Goal: Communication & Community: Participate in discussion

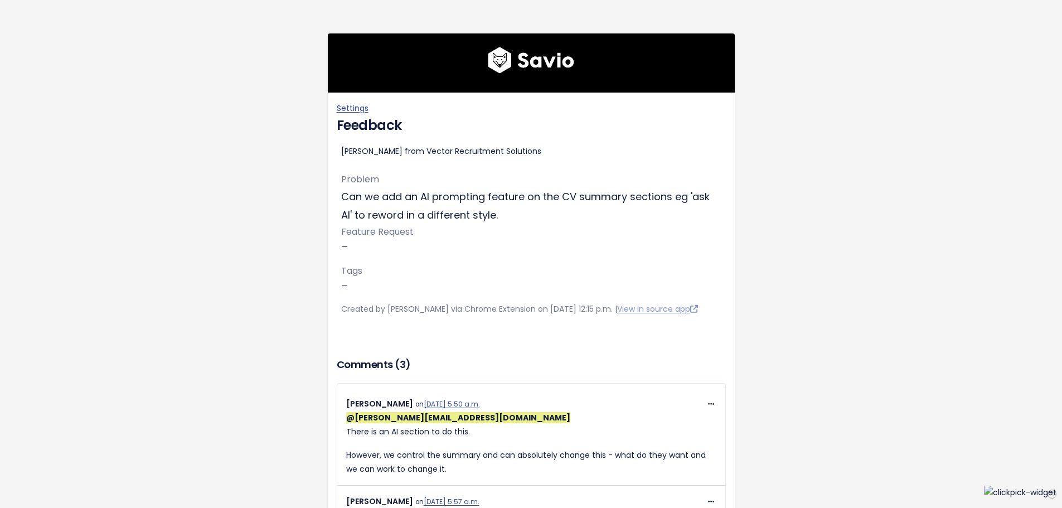
scroll to position [367, 0]
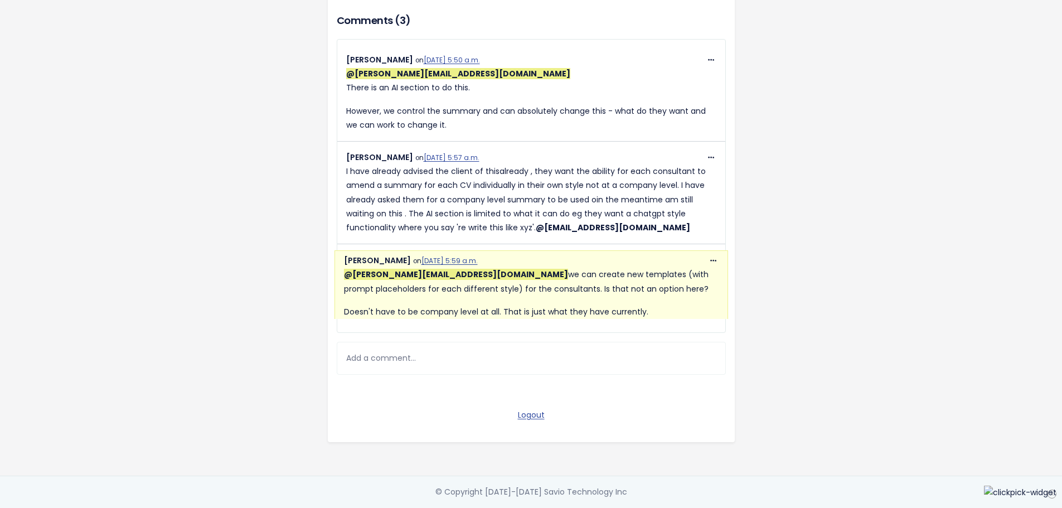
click at [402, 350] on div "Add a comment..." at bounding box center [531, 358] width 389 height 33
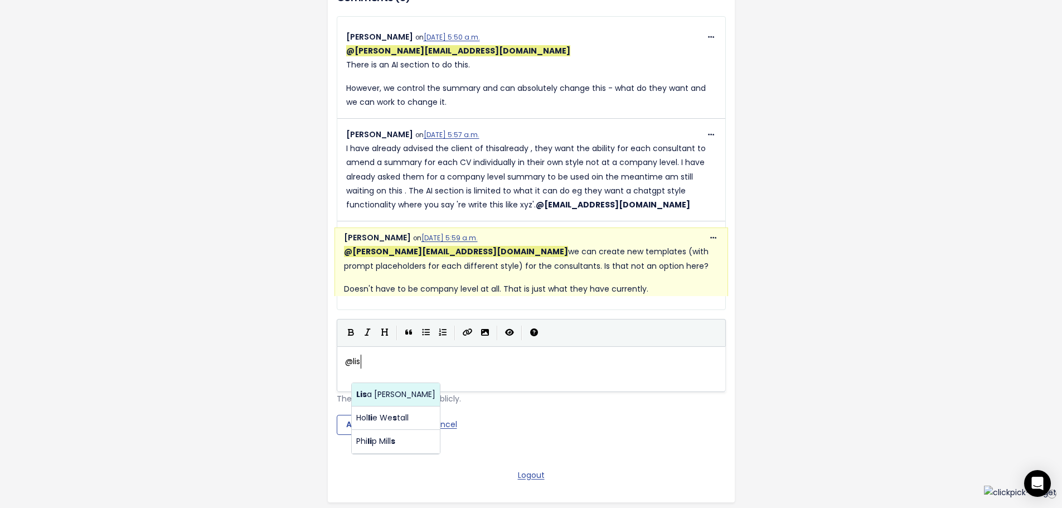
scroll to position [4, 20]
click at [393, 404] on body "Settings Feedback [PERSON_NAME] from Vector Recruitment Solutions Problem Can w…" at bounding box center [531, 100] width 1062 height 935
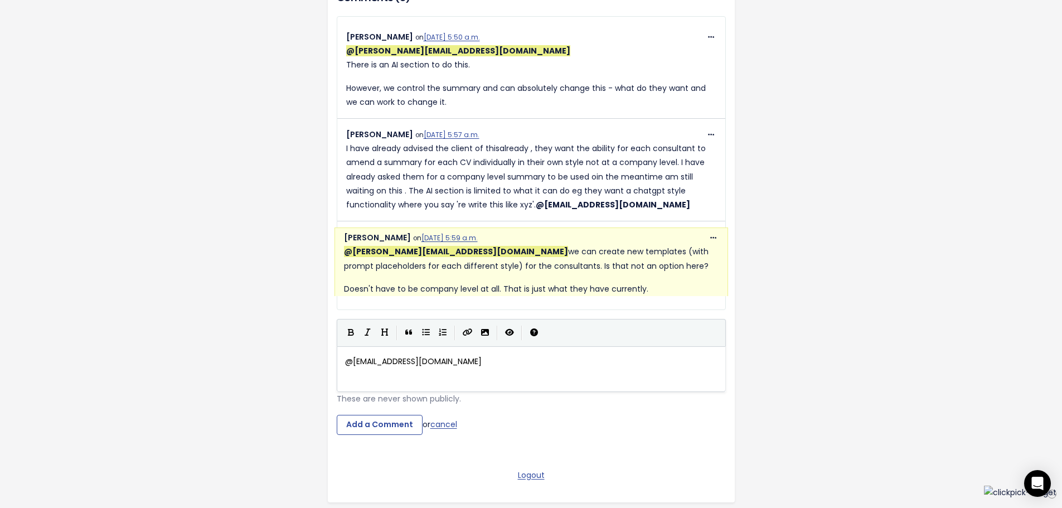
scroll to position [4, 91]
type textarea "@[EMAIL_ADDRESS][DOMAIN_NAME] arhh goof"
type textarea "d idea - will fin"
type textarea "see if that would"
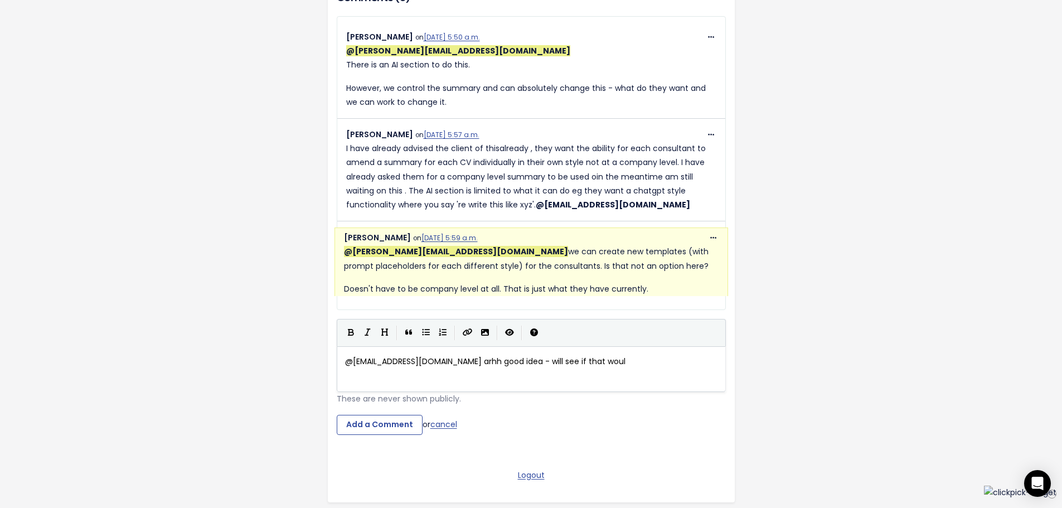
scroll to position [4, 66]
type textarea "speak to the client bout it"
type textarea "about tat"
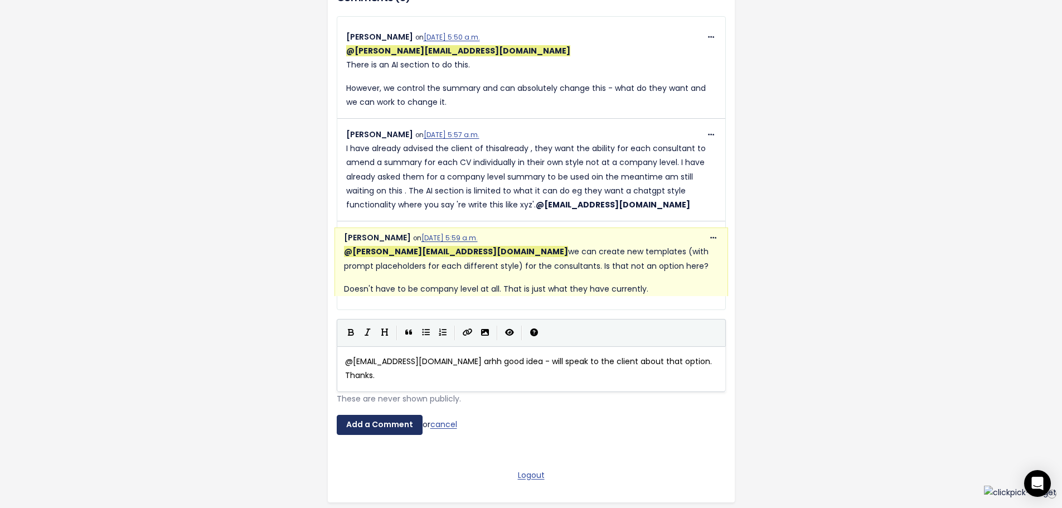
type textarea "hat option. Thanks."
click at [369, 435] on input "Add a Comment" at bounding box center [380, 425] width 86 height 20
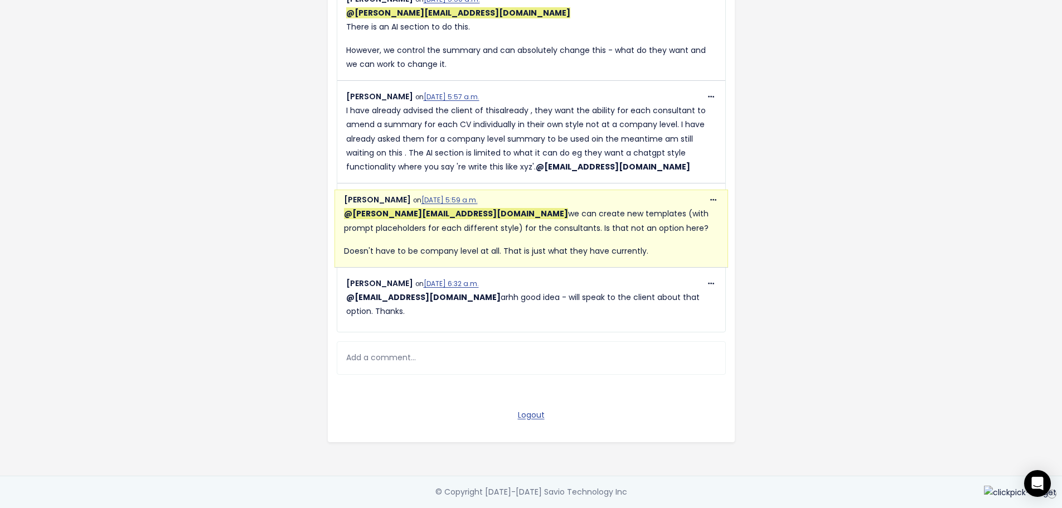
scroll to position [412, 0]
